Goal: Task Accomplishment & Management: Complete application form

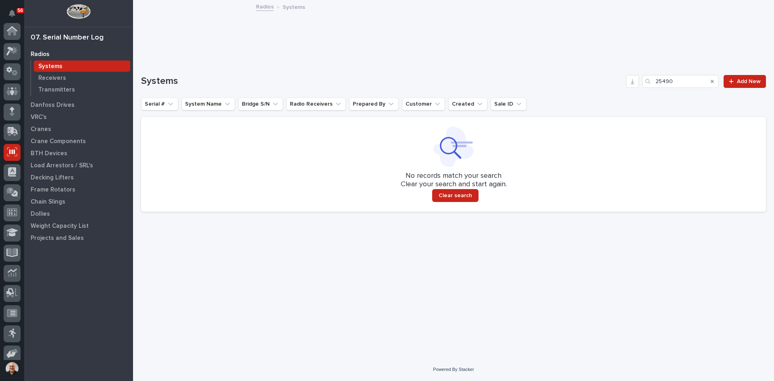
scroll to position [66, 0]
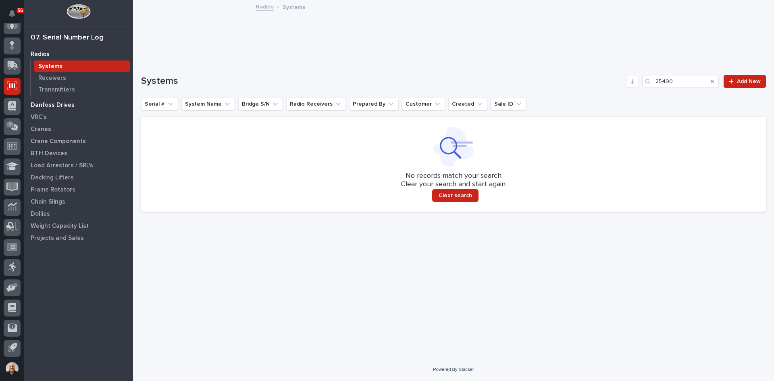
click at [47, 103] on p "Danfoss Drives" at bounding box center [53, 105] width 44 height 7
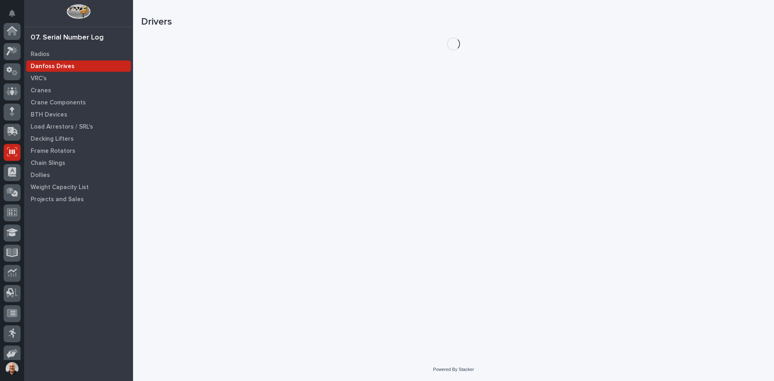
scroll to position [66, 0]
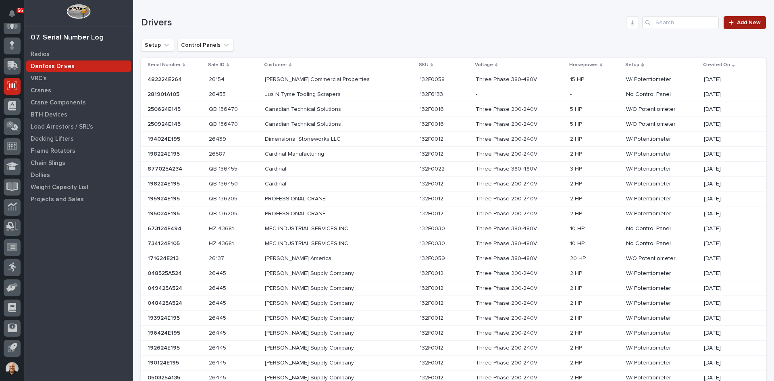
click at [737, 23] on span "Add New" at bounding box center [749, 23] width 24 height 6
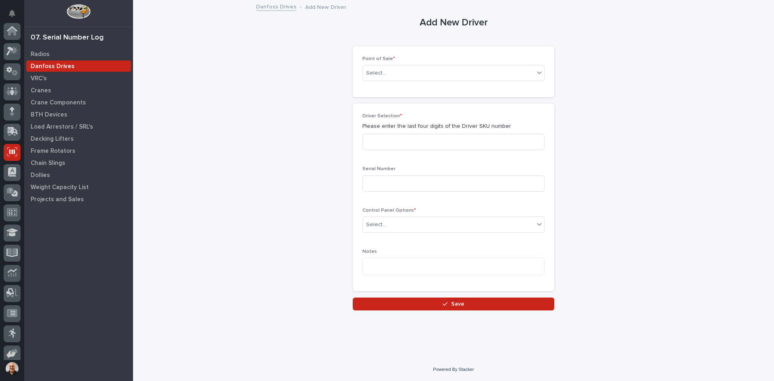
scroll to position [66, 0]
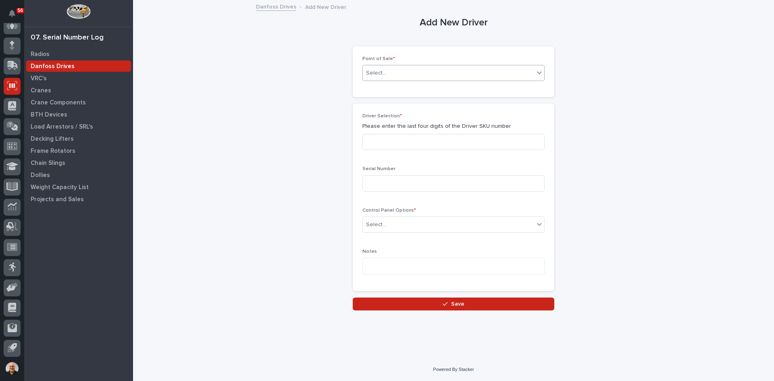
click at [402, 74] on div "Select..." at bounding box center [448, 73] width 171 height 13
type input "*****"
click at [396, 73] on div "26529" at bounding box center [448, 73] width 171 height 13
click at [395, 71] on div "Select..." at bounding box center [448, 73] width 171 height 13
click at [384, 90] on div "PWI Project" at bounding box center [453, 88] width 181 height 14
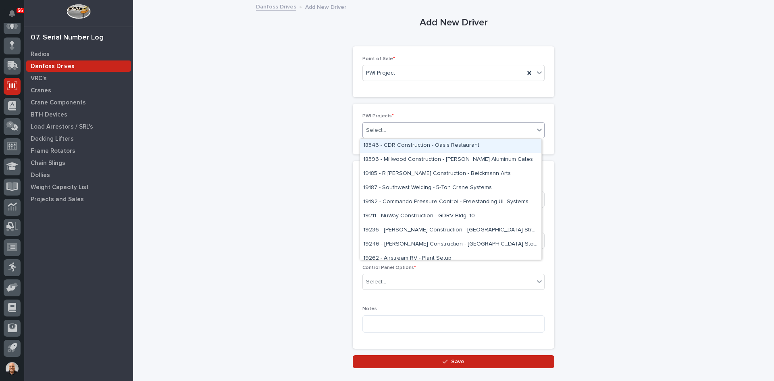
click at [394, 129] on div "Select..." at bounding box center [448, 130] width 171 height 13
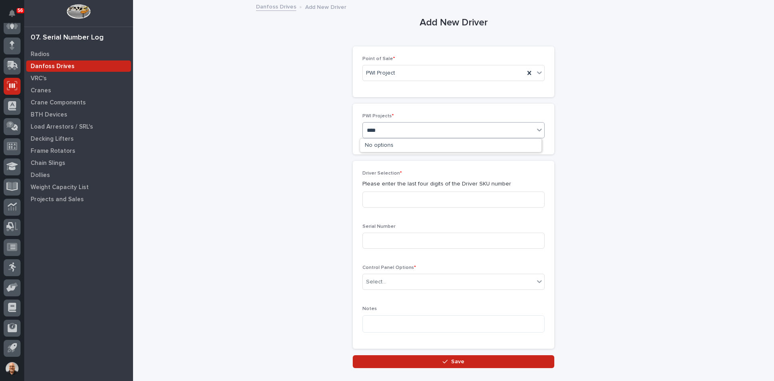
type input "*****"
click at [414, 147] on div "26529 - New Morning Acres LLC - Farm Shop Jib Crane" at bounding box center [450, 146] width 181 height 14
click at [382, 197] on input at bounding box center [453, 199] width 182 height 16
type input "0005"
click at [375, 239] on input at bounding box center [453, 241] width 182 height 16
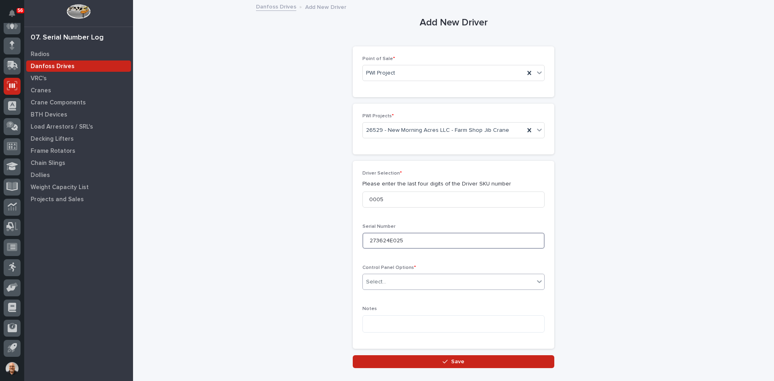
type input "273624E025"
click at [402, 285] on div "Select..." at bounding box center [448, 281] width 171 height 13
click at [385, 294] on div "W/ Potentiometer" at bounding box center [450, 297] width 181 height 14
click at [454, 361] on span "Save" at bounding box center [457, 361] width 13 height 7
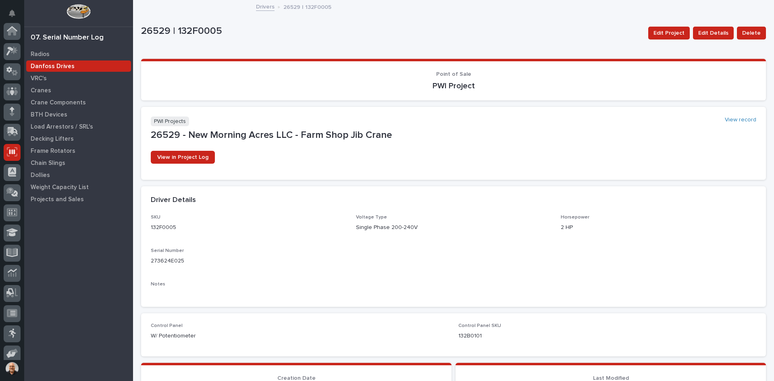
scroll to position [66, 0]
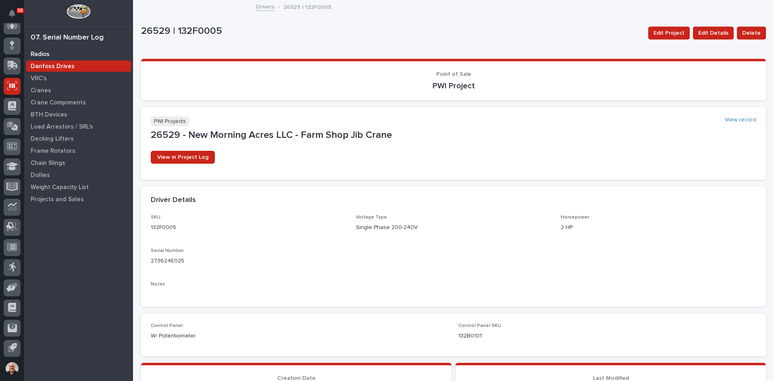
click at [38, 55] on p "Radios" at bounding box center [40, 54] width 19 height 7
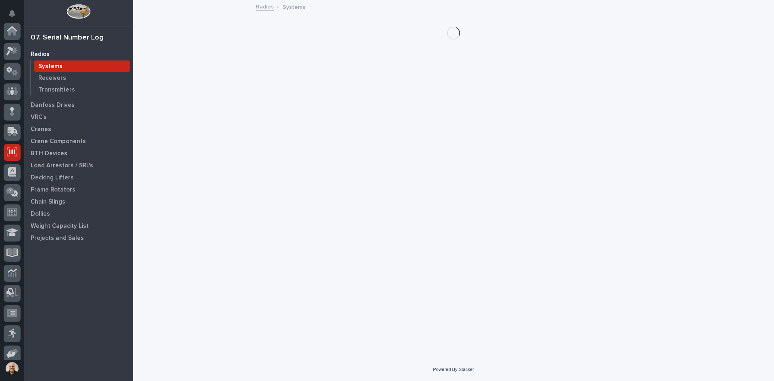
scroll to position [66, 0]
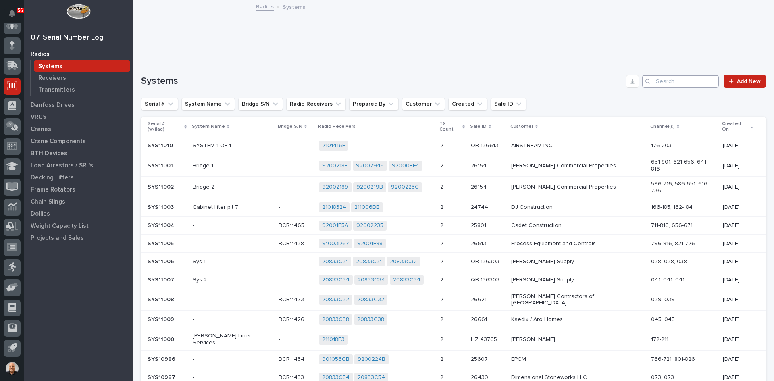
click at [670, 82] on input "Search" at bounding box center [680, 81] width 77 height 13
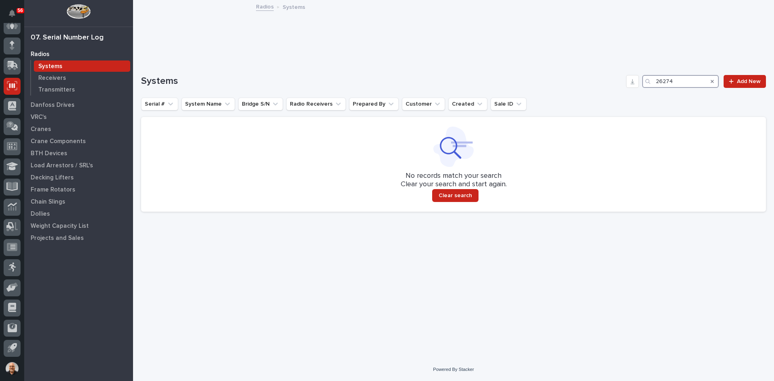
type input "26274"
click at [48, 64] on p "Systems" at bounding box center [50, 66] width 24 height 7
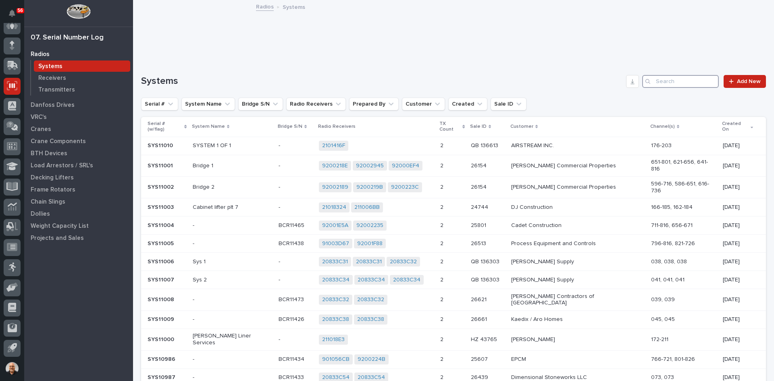
click at [671, 81] on input "Search" at bounding box center [680, 81] width 77 height 13
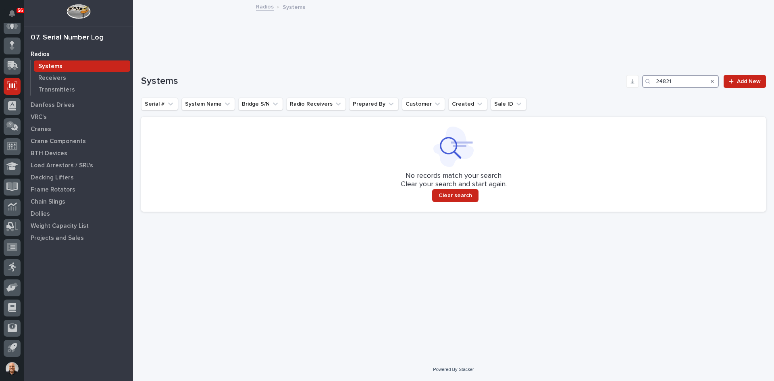
drag, startPoint x: 681, startPoint y: 79, endPoint x: 597, endPoint y: 101, distance: 87.2
click at [597, 101] on div "Systems 24821 Add New Serial # System Name Bridge S/N Radio Receivers Prepared …" at bounding box center [453, 143] width 625 height 137
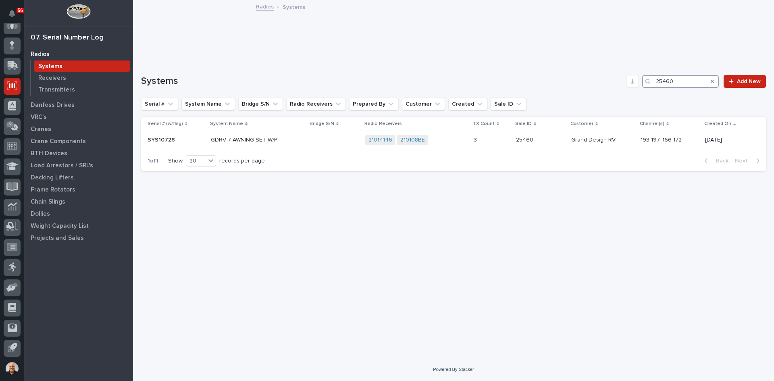
drag, startPoint x: 677, startPoint y: 80, endPoint x: 598, endPoint y: 77, distance: 79.5
click at [598, 77] on div "Systems 25460 Add New" at bounding box center [453, 81] width 625 height 13
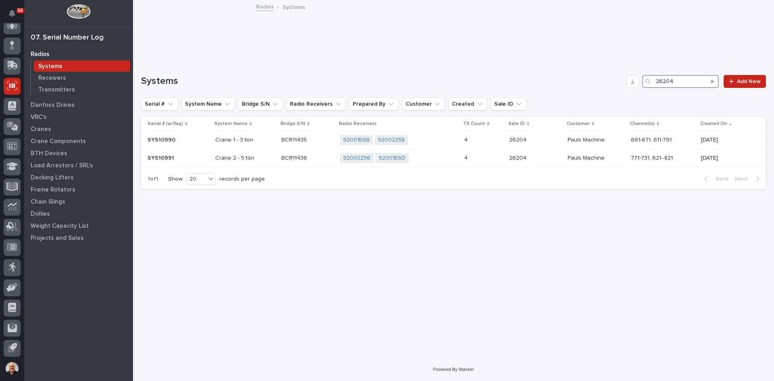
type input "26204"
